Goal: Task Accomplishment & Management: Manage account settings

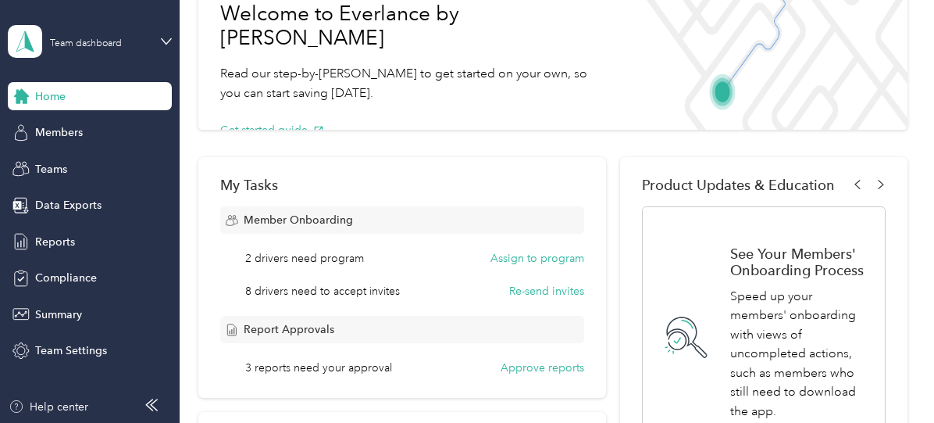
scroll to position [225, 0]
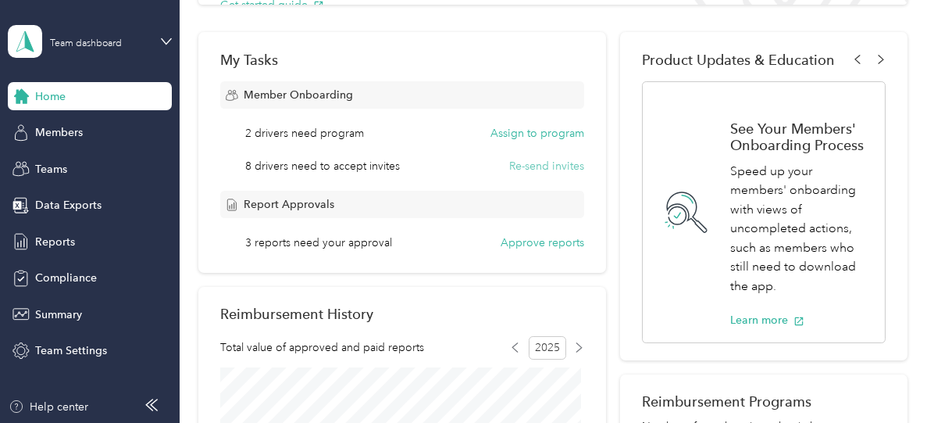
click at [547, 171] on button "Re-send invites" at bounding box center [546, 166] width 75 height 16
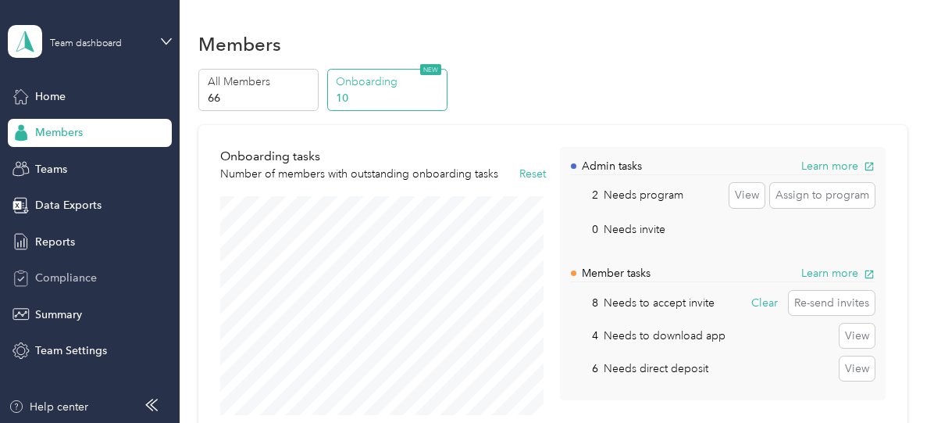
click at [55, 284] on span "Compliance" at bounding box center [66, 278] width 62 height 16
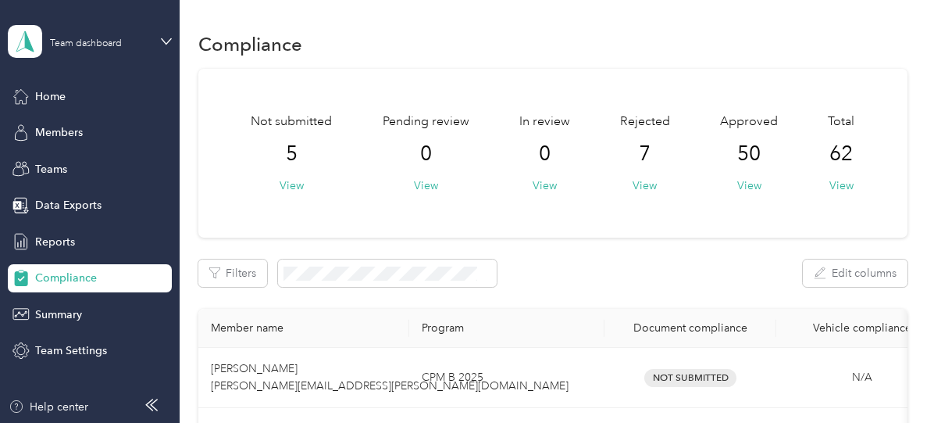
click at [284, 155] on div "Not submitted 5 View" at bounding box center [291, 152] width 81 height 81
click at [633, 190] on button "View" at bounding box center [645, 185] width 24 height 16
click at [23, 90] on icon at bounding box center [20, 95] width 17 height 17
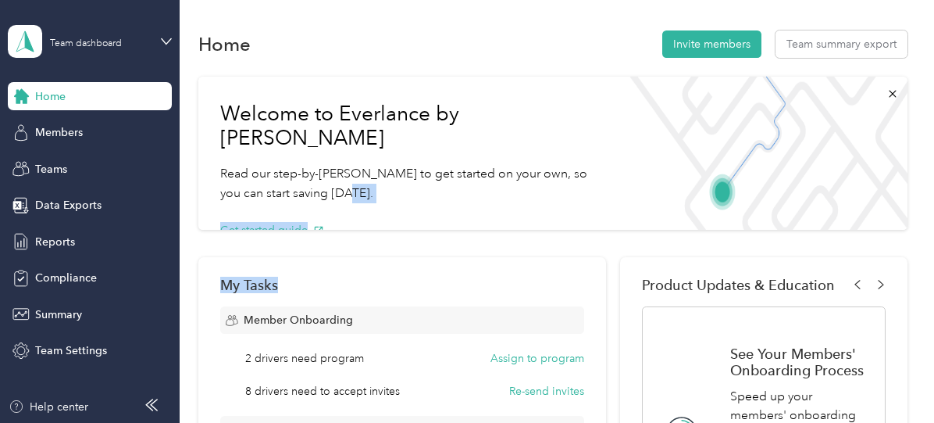
drag, startPoint x: 559, startPoint y: 167, endPoint x: 519, endPoint y: 241, distance: 83.5
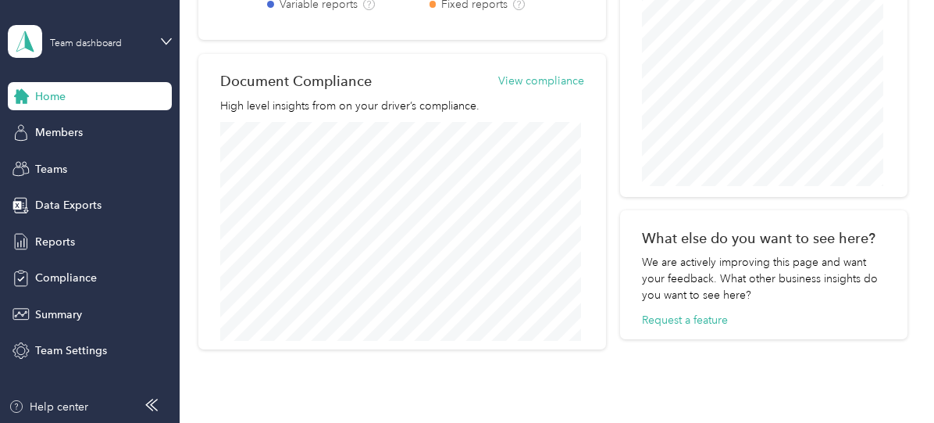
scroll to position [918, 0]
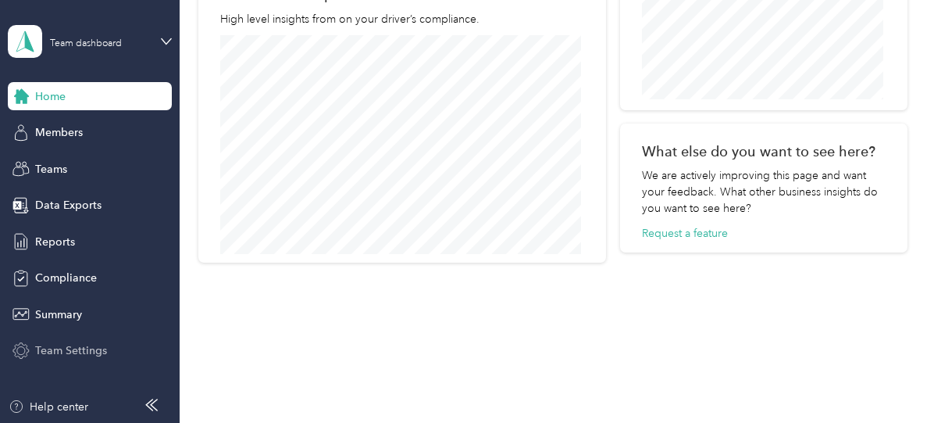
click at [62, 354] on span "Team Settings" at bounding box center [71, 350] width 72 height 16
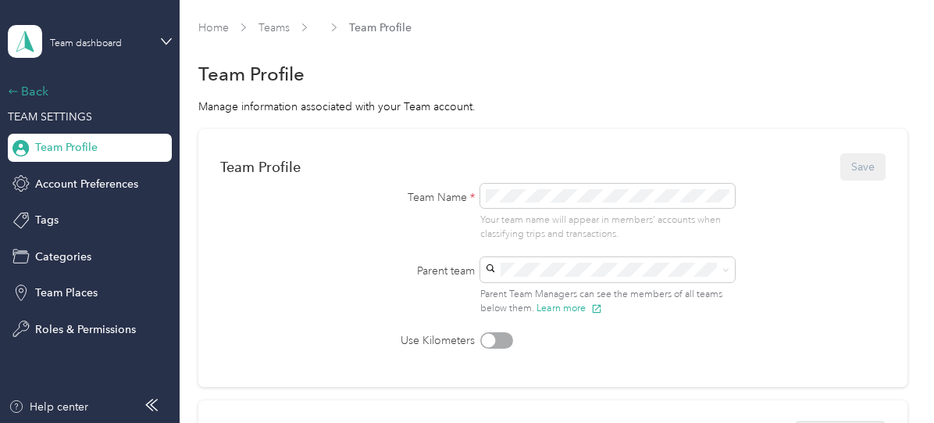
click at [11, 88] on icon at bounding box center [13, 91] width 11 height 11
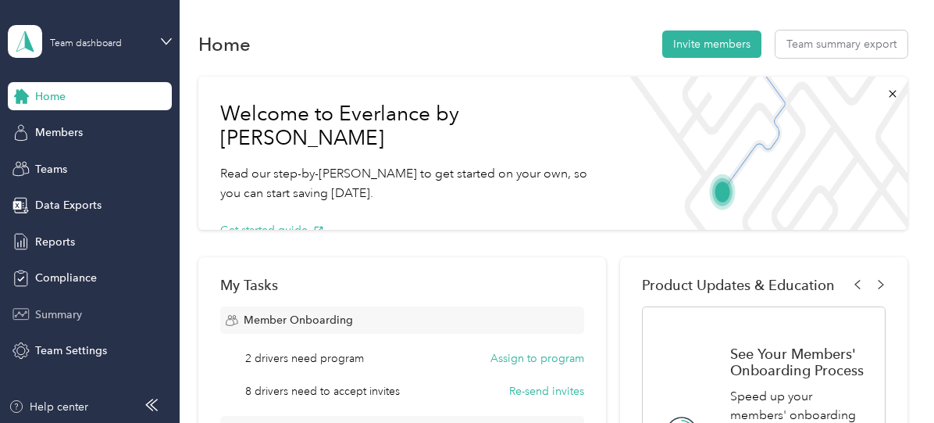
click at [50, 320] on span "Summary" at bounding box center [58, 314] width 47 height 16
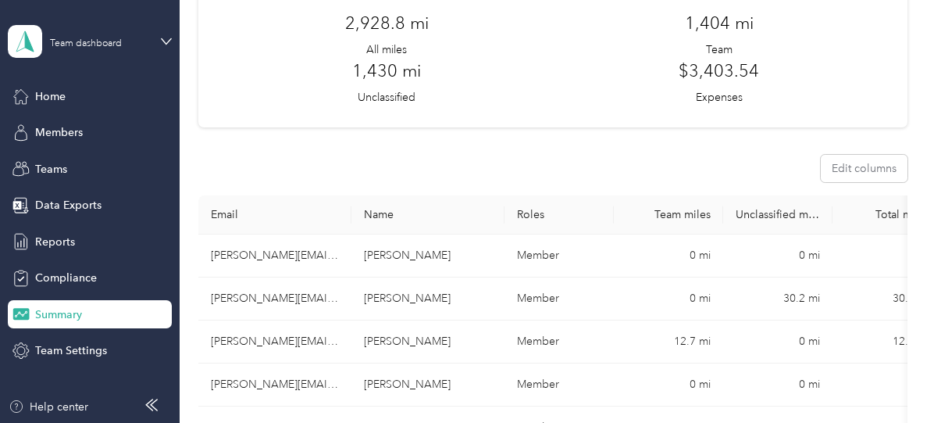
scroll to position [30, 0]
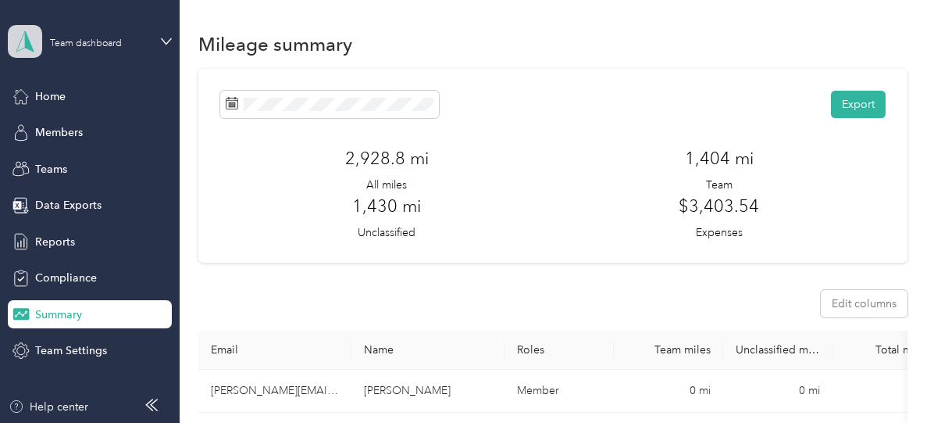
click at [28, 48] on polygon at bounding box center [29, 40] width 9 height 20
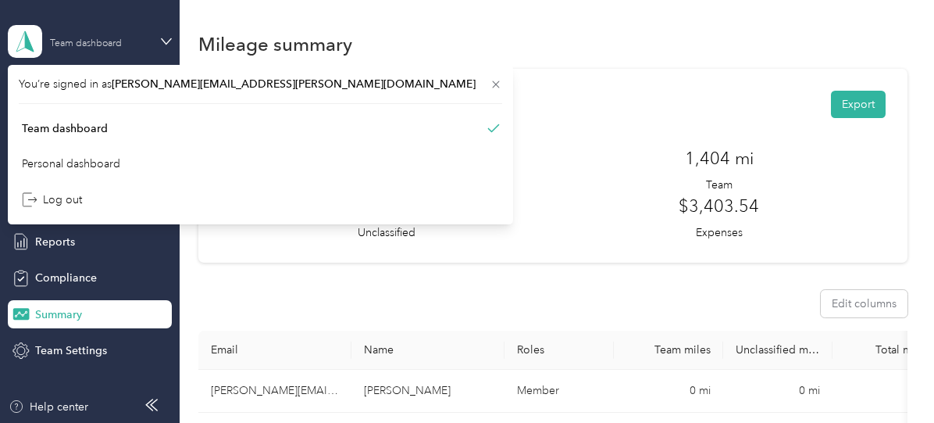
click at [67, 46] on div "Team dashboard" at bounding box center [86, 43] width 72 height 9
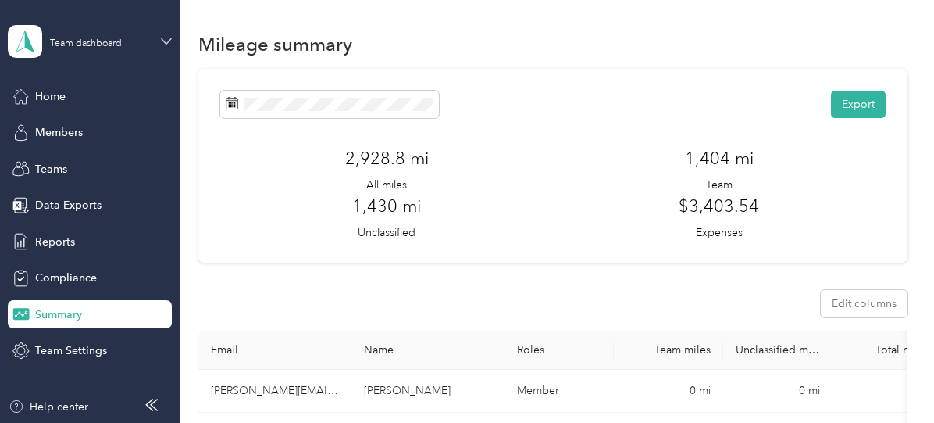
click at [168, 40] on icon at bounding box center [166, 41] width 11 height 11
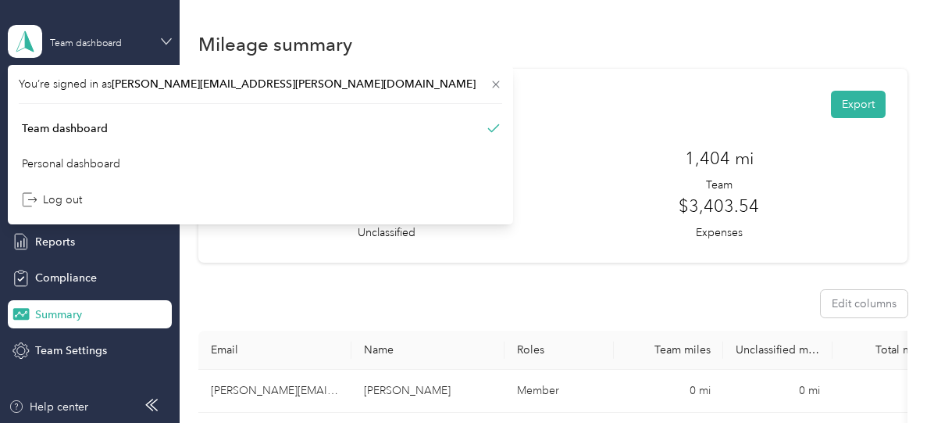
click at [168, 40] on icon at bounding box center [166, 41] width 11 height 11
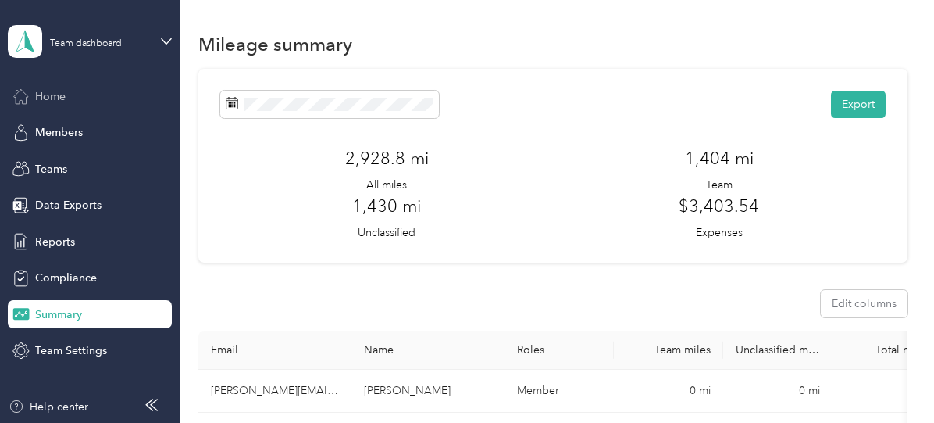
click at [42, 95] on span "Home" at bounding box center [50, 96] width 30 height 16
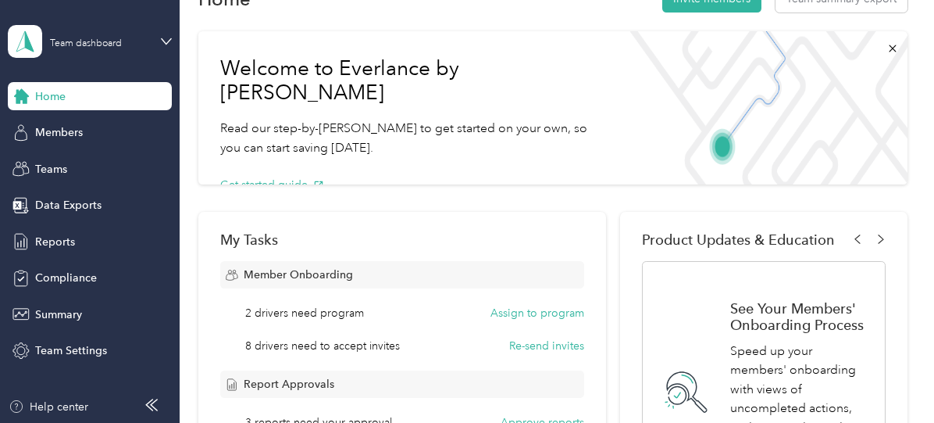
scroll to position [200, 0]
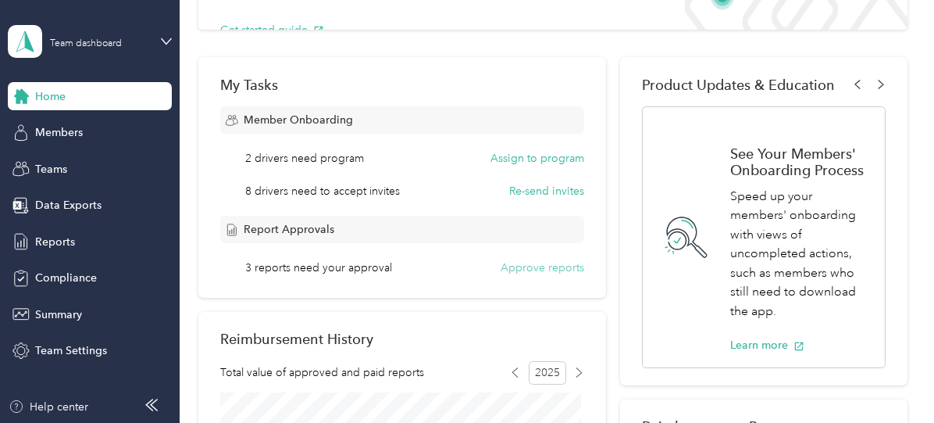
click at [544, 271] on button "Approve reports" at bounding box center [543, 267] width 84 height 16
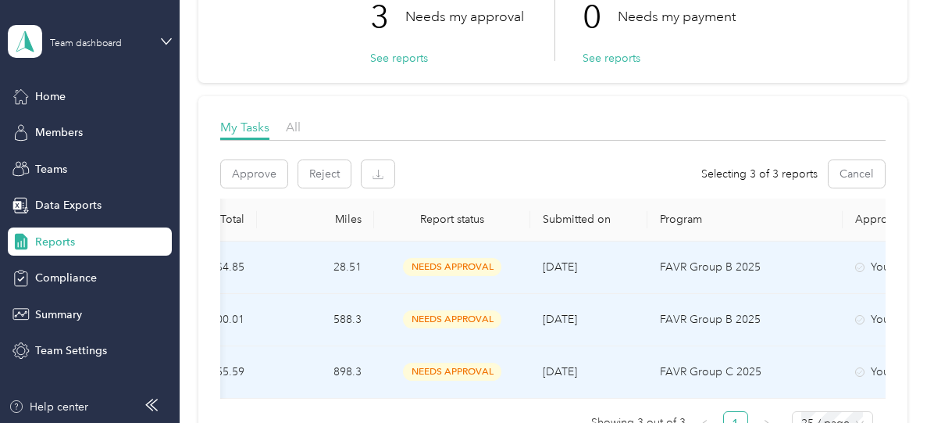
scroll to position [0, 637]
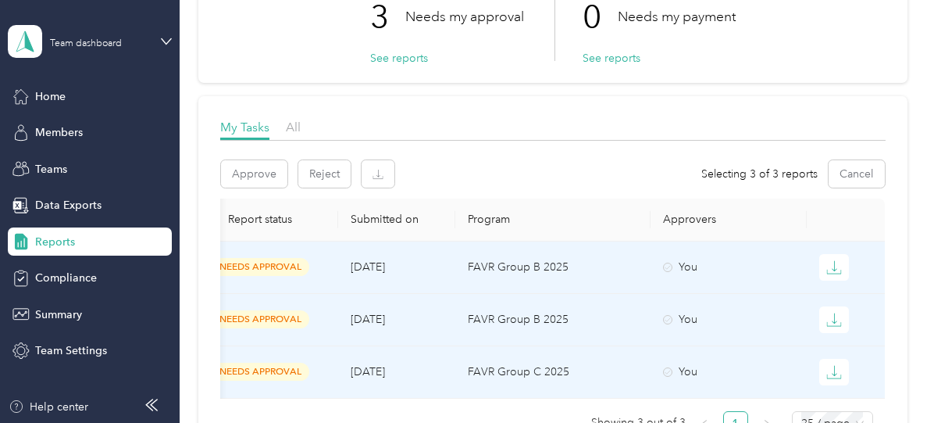
click at [900, 237] on div "My Tasks All Approve Reject Selecting 3 of 3 reports Cancel Member name Report …" at bounding box center [552, 283] width 709 height 374
click at [242, 169] on button "Approve" at bounding box center [254, 173] width 66 height 27
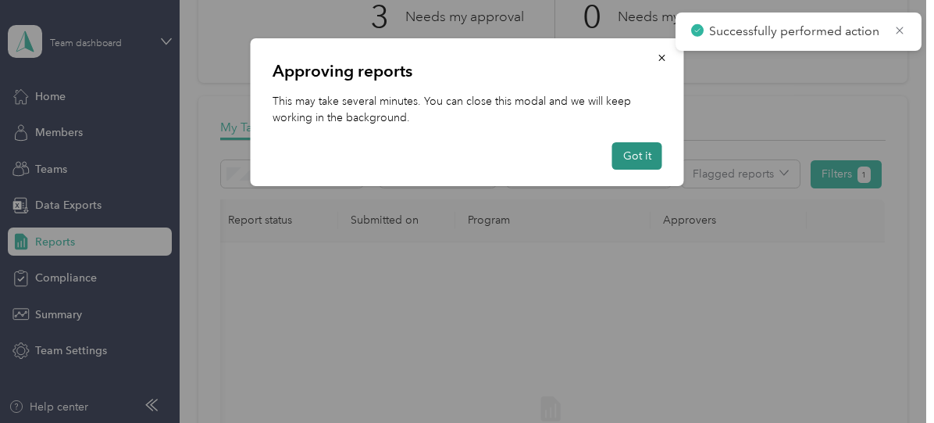
click at [652, 160] on button "Got it" at bounding box center [637, 155] width 50 height 27
